Goal: Task Accomplishment & Management: Manage account settings

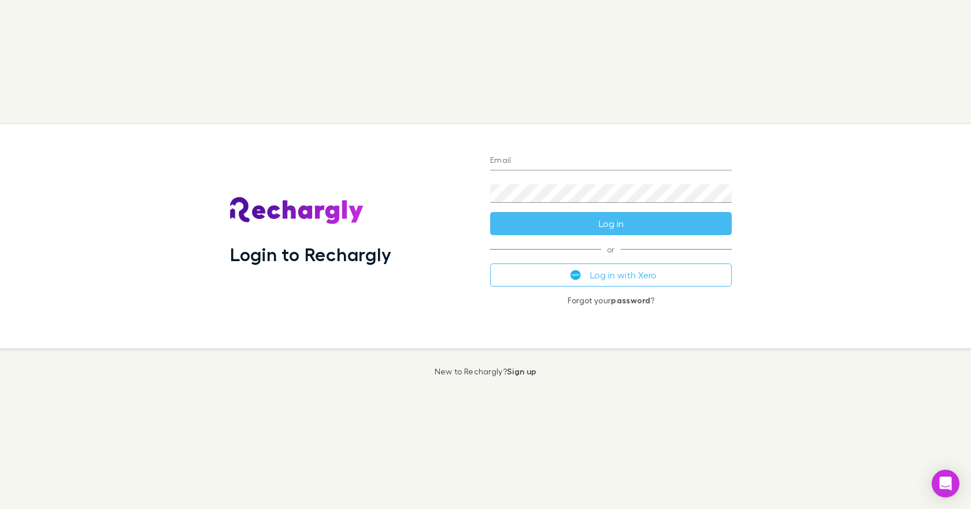
click at [492, 158] on input "Email" at bounding box center [611, 161] width 242 height 18
type input "**********"
click at [490, 212] on button "Log in" at bounding box center [611, 223] width 242 height 23
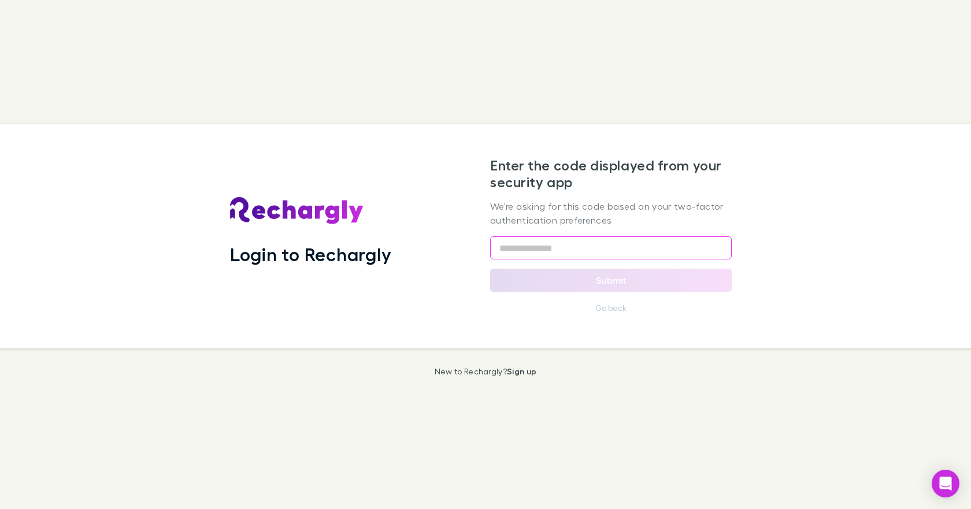
click at [497, 249] on input "text" at bounding box center [611, 247] width 242 height 23
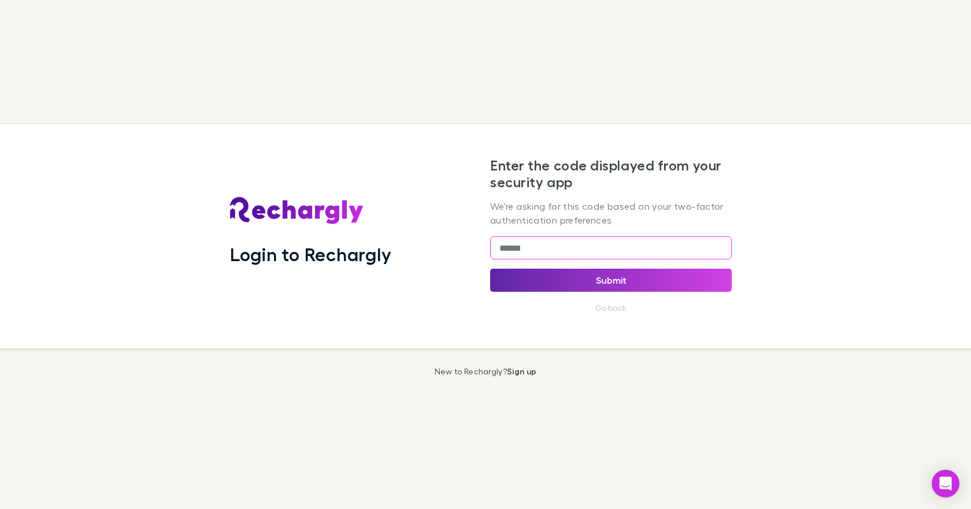
type input "******"
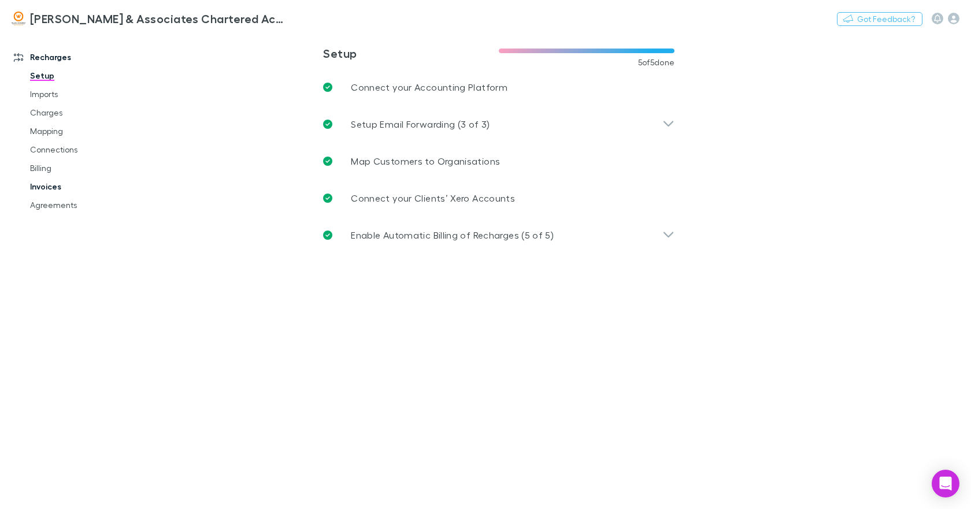
click at [53, 188] on link "Invoices" at bounding box center [85, 186] width 135 height 18
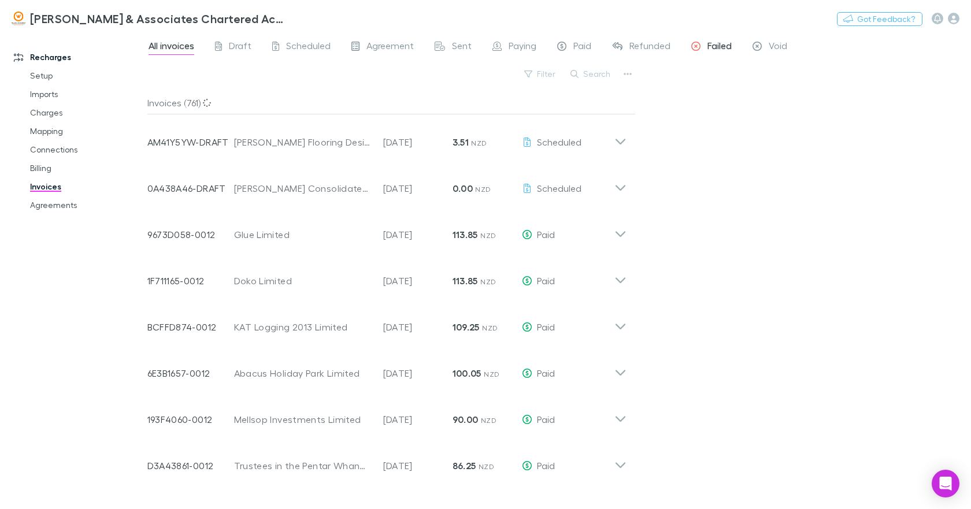
click at [720, 46] on span "Failed" at bounding box center [719, 47] width 24 height 15
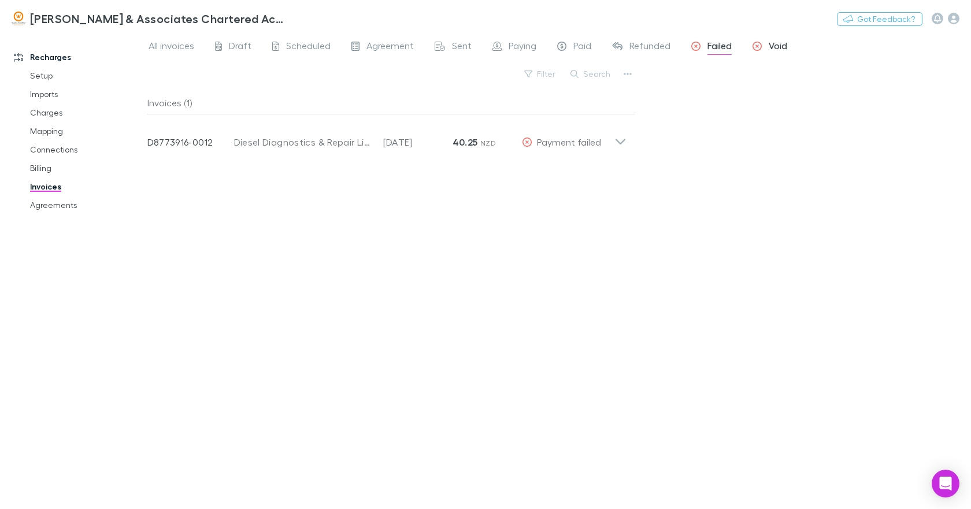
click at [773, 46] on span "Void" at bounding box center [777, 47] width 18 height 15
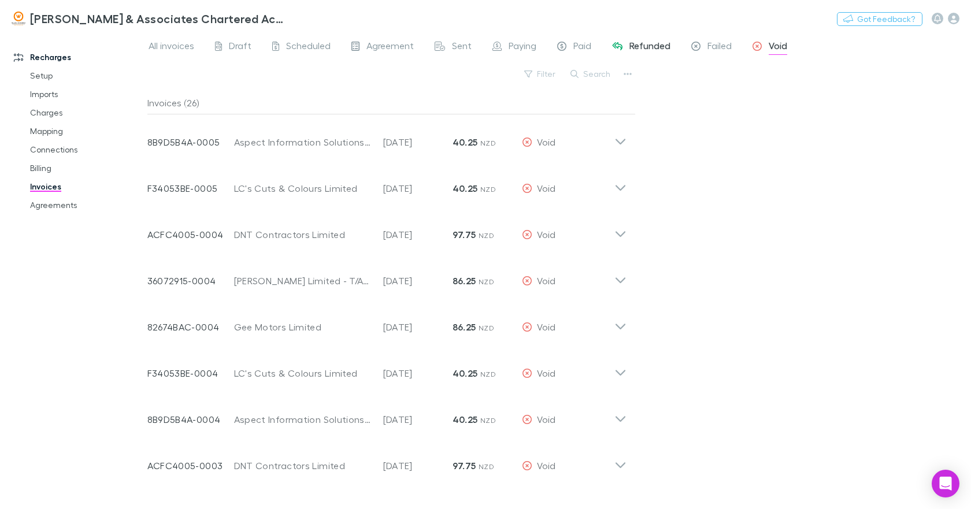
click at [643, 48] on span "Refunded" at bounding box center [649, 47] width 41 height 15
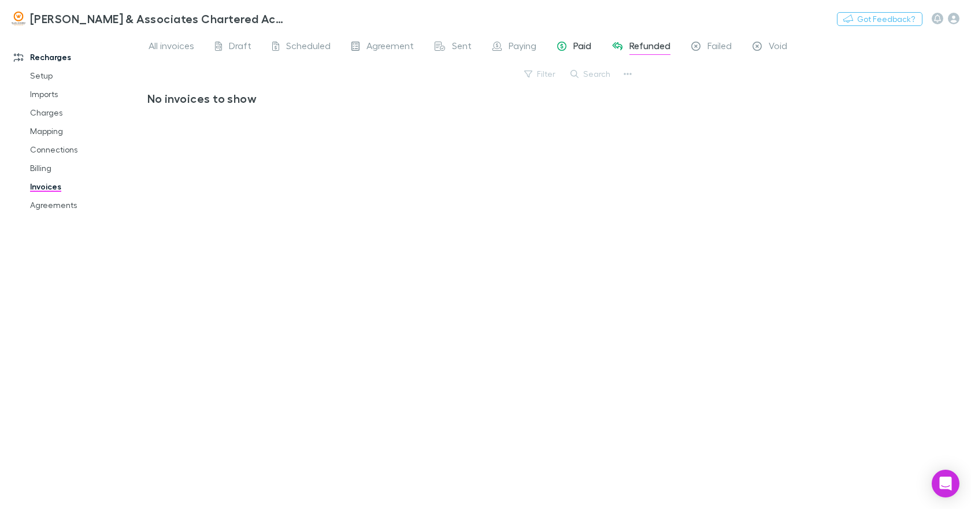
click at [571, 44] on div "Paid" at bounding box center [574, 47] width 34 height 15
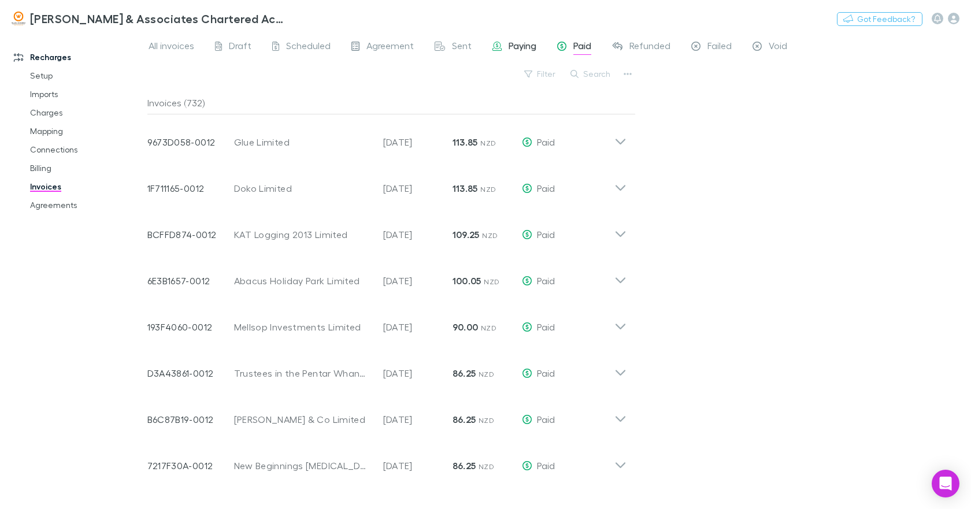
click at [525, 45] on span "Paying" at bounding box center [522, 47] width 28 height 15
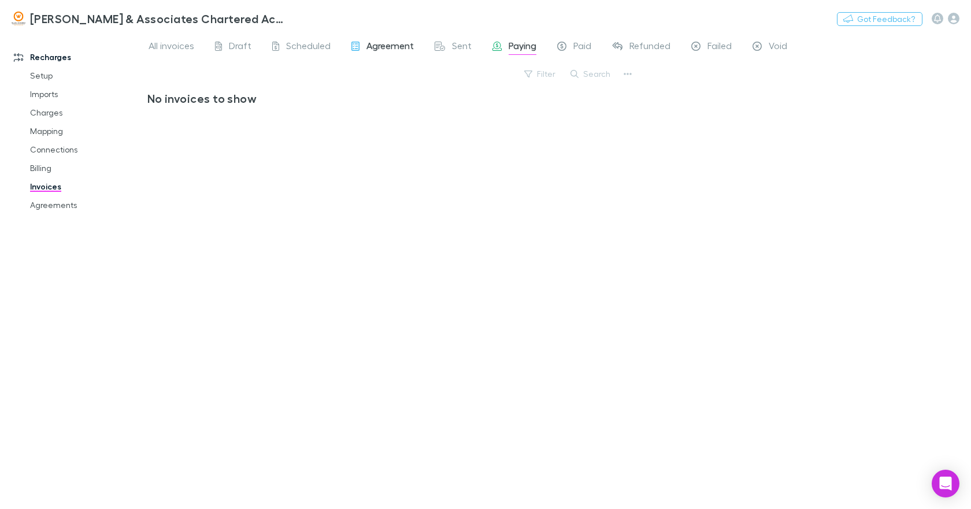
click at [396, 49] on span "Agreement" at bounding box center [389, 47] width 47 height 15
click at [452, 42] on span "Sent" at bounding box center [462, 47] width 20 height 15
click at [242, 47] on span "Draft" at bounding box center [240, 47] width 23 height 15
click at [300, 44] on span "Scheduled" at bounding box center [308, 47] width 44 height 15
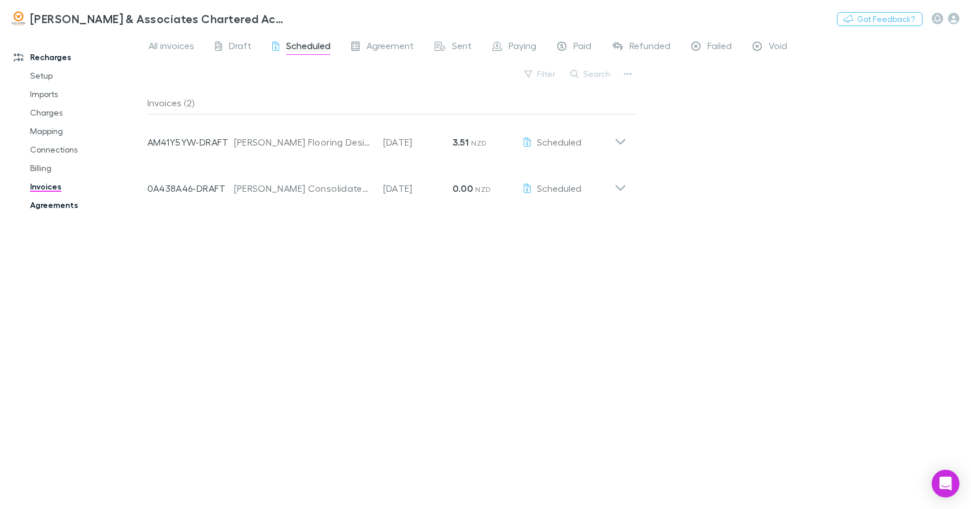
click at [61, 206] on link "Agreements" at bounding box center [85, 205] width 135 height 18
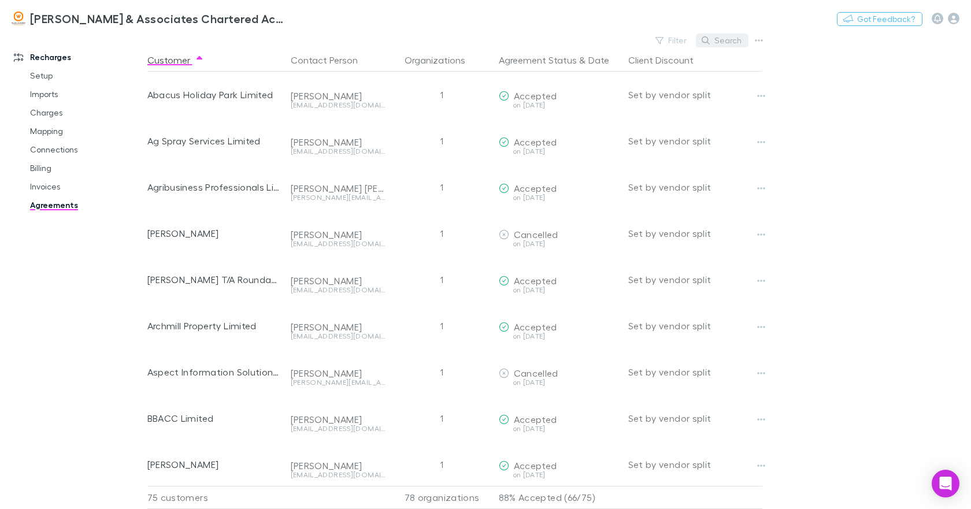
click at [732, 38] on button "Search" at bounding box center [722, 41] width 53 height 14
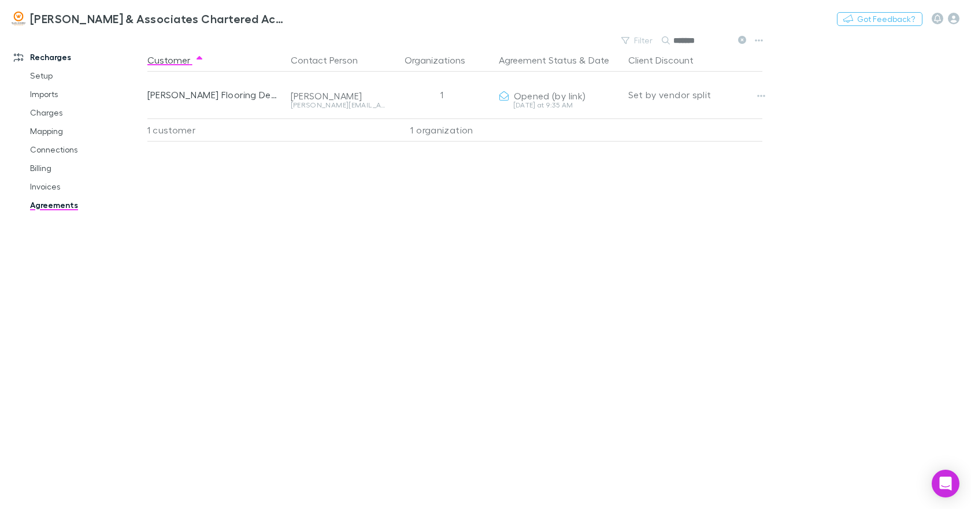
type input "*******"
click at [48, 170] on link "Billing" at bounding box center [85, 168] width 135 height 18
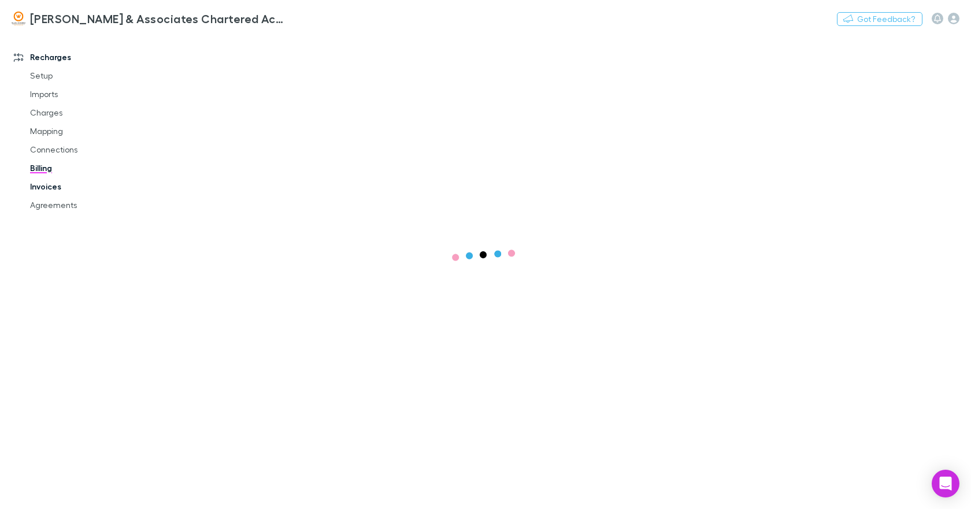
click at [48, 188] on link "Invoices" at bounding box center [85, 186] width 135 height 18
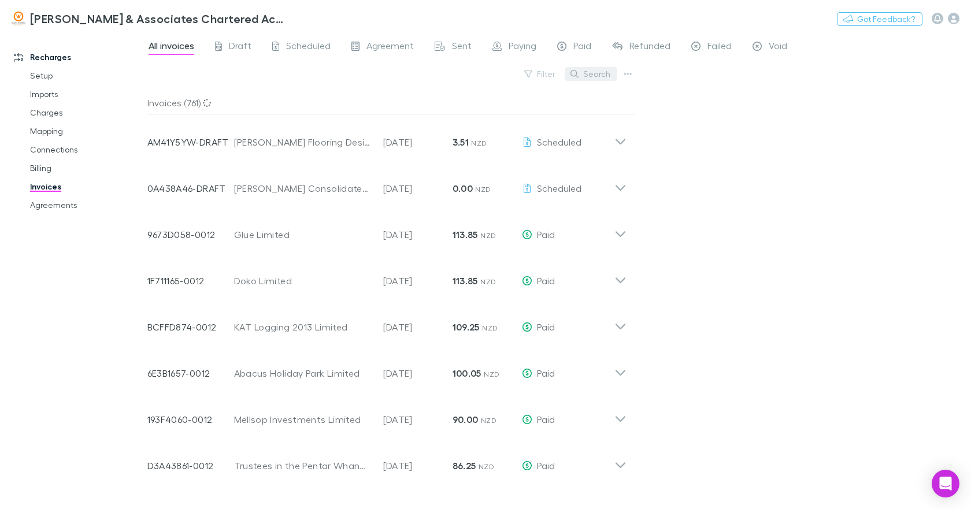
click at [588, 73] on button "Search" at bounding box center [591, 74] width 53 height 14
type input "******"
drag, startPoint x: 610, startPoint y: 73, endPoint x: 618, endPoint y: 110, distance: 38.5
click at [610, 72] on icon at bounding box center [611, 73] width 8 height 8
click at [720, 47] on span "Failed" at bounding box center [719, 47] width 24 height 15
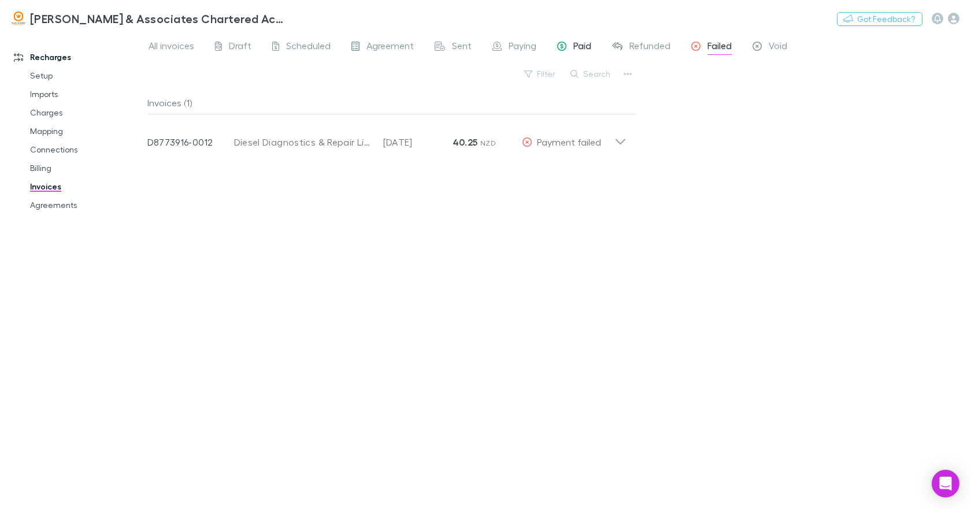
click at [573, 41] on span "Paid" at bounding box center [582, 47] width 18 height 15
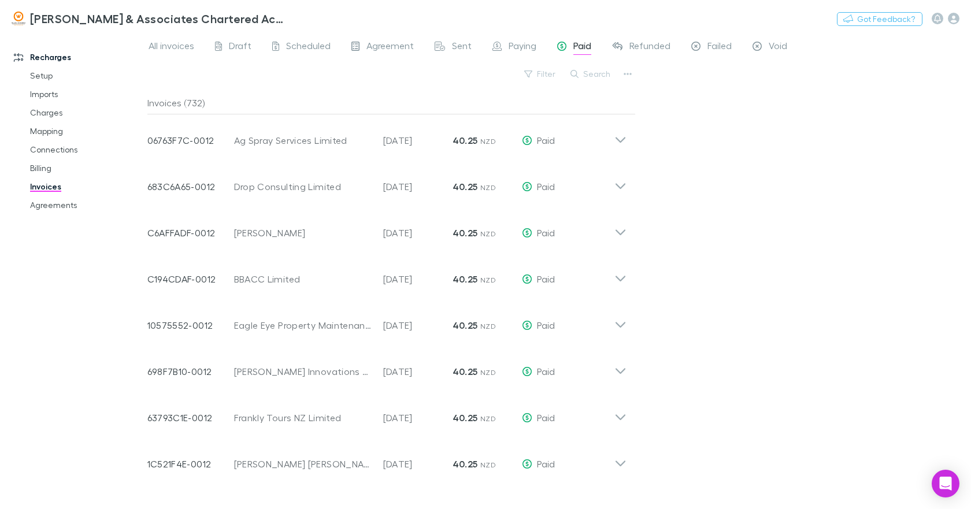
scroll to position [2059, 0]
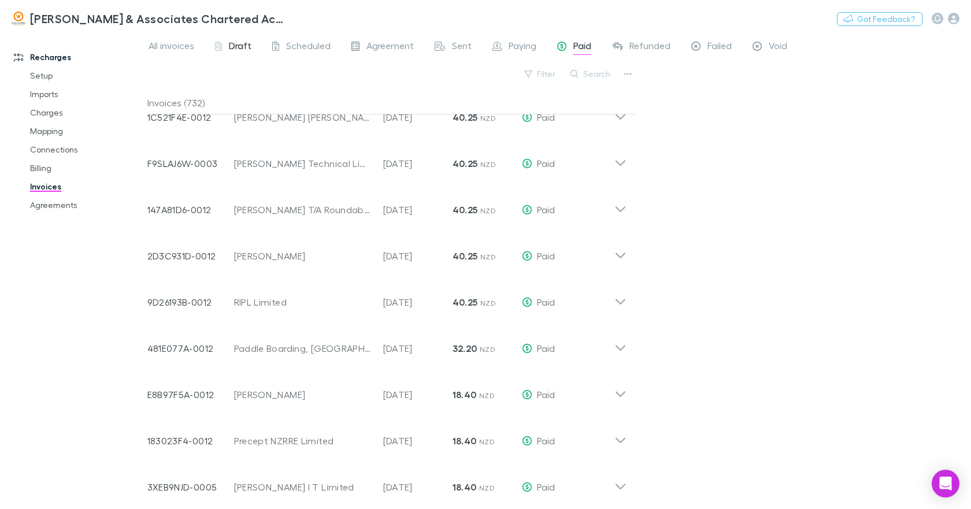
click at [239, 46] on span "Draft" at bounding box center [240, 47] width 23 height 15
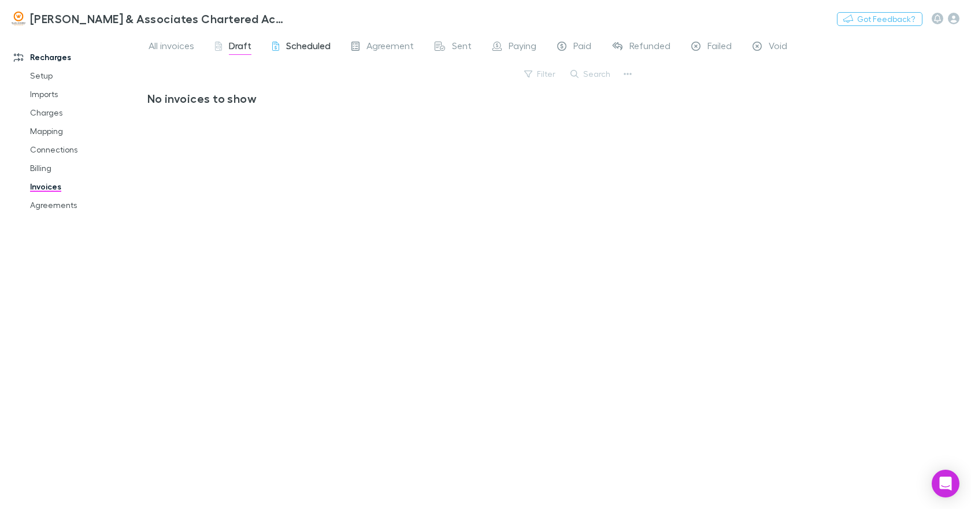
click at [291, 46] on span "Scheduled" at bounding box center [308, 47] width 44 height 15
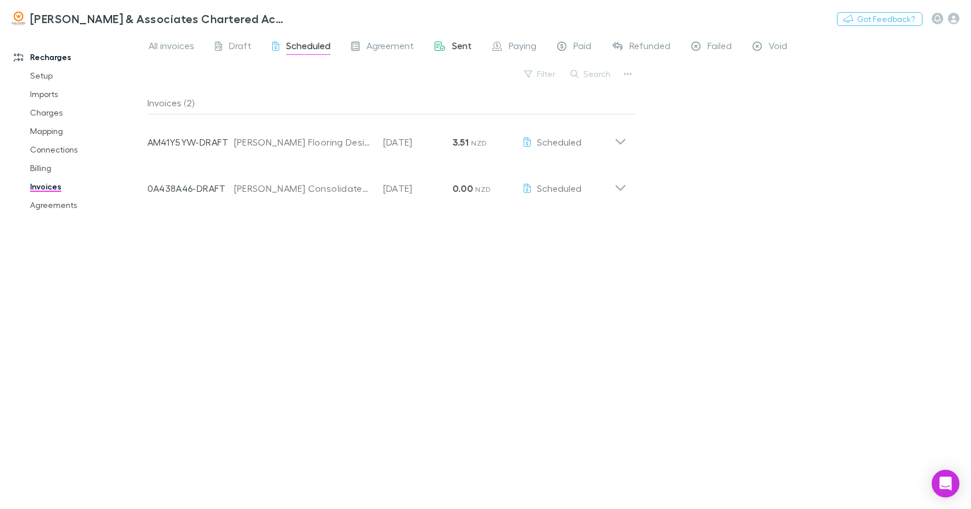
click at [465, 47] on span "Sent" at bounding box center [462, 47] width 20 height 15
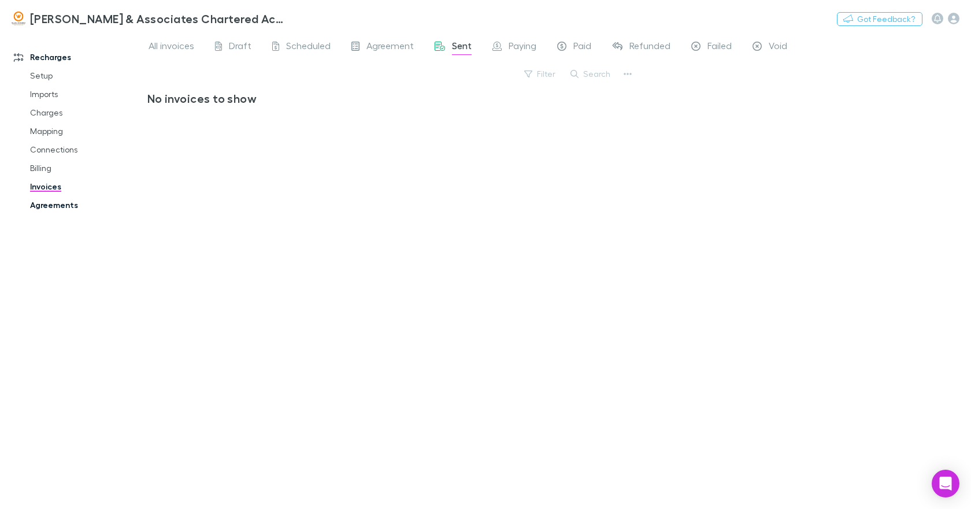
click at [65, 205] on link "Agreements" at bounding box center [85, 205] width 135 height 18
